Goal: Information Seeking & Learning: Learn about a topic

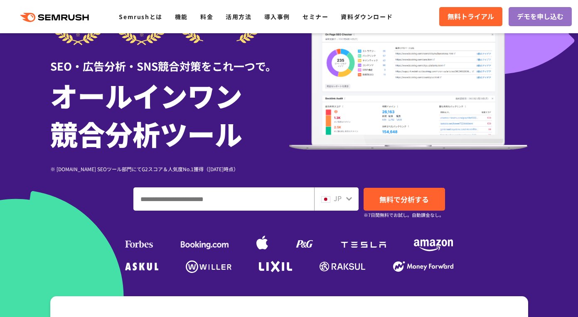
scroll to position [66, 0]
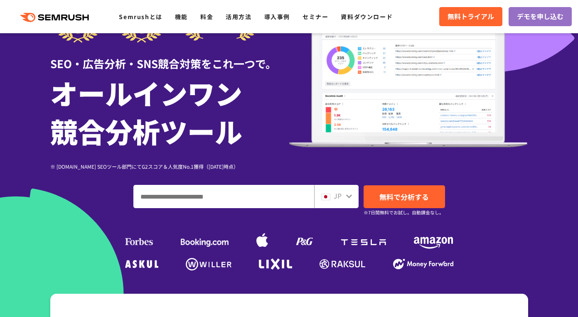
click at [191, 194] on input "ドメイン、キーワードまたはURLを入力してください" at bounding box center [224, 196] width 180 height 22
paste input "**********"
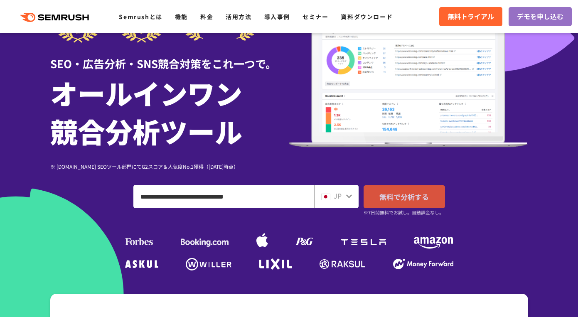
type input "**********"
click at [401, 196] on span "無料で分析する" at bounding box center [403, 197] width 49 height 10
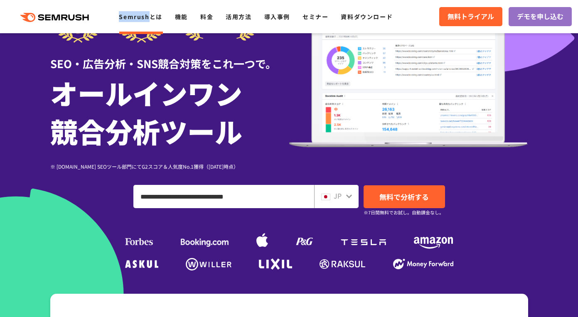
drag, startPoint x: 115, startPoint y: 16, endPoint x: 150, endPoint y: 17, distance: 34.9
click at [150, 17] on div ".cls {fill: #FF642D;} .cls {fill: #FF642D;} Semrushとは 機能 料金 活用方法 導入事例 セミナー 資料ダウ…" at bounding box center [202, 16] width 405 height 11
copy link "Semrush"
click at [12, 102] on div at bounding box center [289, 165] width 578 height 463
click at [204, 16] on link "料金" at bounding box center [206, 16] width 13 height 8
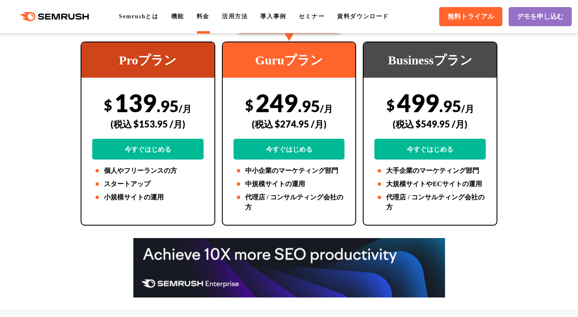
scroll to position [198, 0]
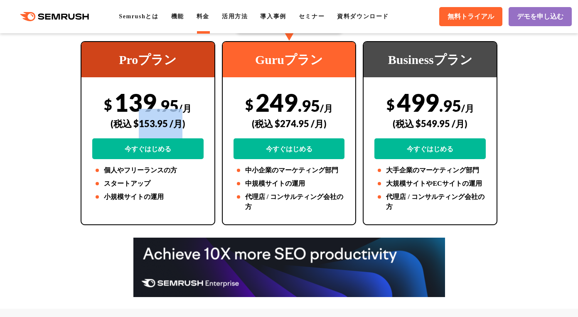
drag, startPoint x: 140, startPoint y: 125, endPoint x: 183, endPoint y: 125, distance: 43.2
click at [183, 125] on div "(税込 $153.95 /月)" at bounding box center [147, 124] width 111 height 30
copy div "153.95 /月"
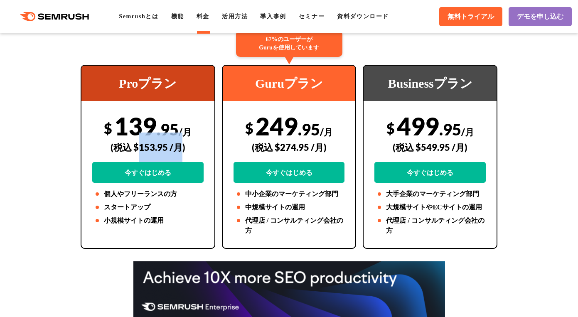
scroll to position [167, 0]
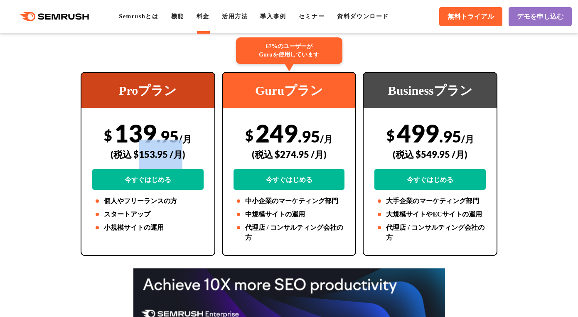
click at [164, 145] on div "(税込 $153.95 /月)" at bounding box center [147, 155] width 111 height 30
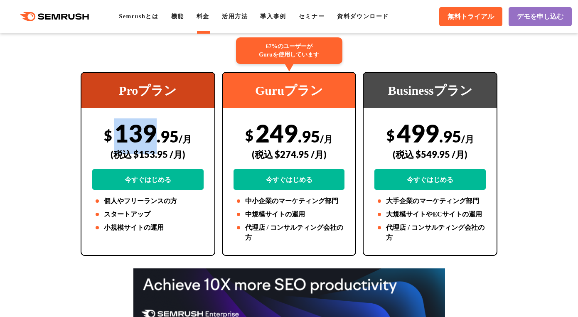
drag, startPoint x: 118, startPoint y: 135, endPoint x: 156, endPoint y: 135, distance: 38.2
click at [156, 135] on div "$ 139 .95 /月 (税込 $153.95 /月) 今すぐはじめる" at bounding box center [147, 153] width 111 height 71
click at [179, 15] on link "機能" at bounding box center [177, 16] width 13 height 6
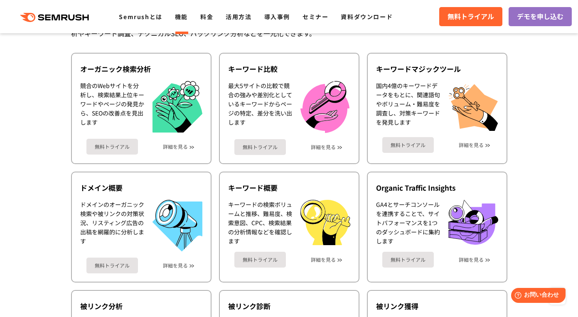
scroll to position [151, 0]
